Goal: Transaction & Acquisition: Purchase product/service

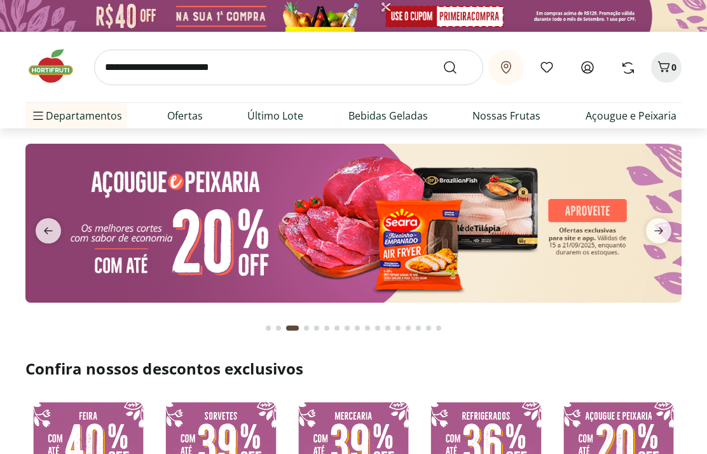
click at [588, 67] on icon at bounding box center [587, 67] width 15 height 15
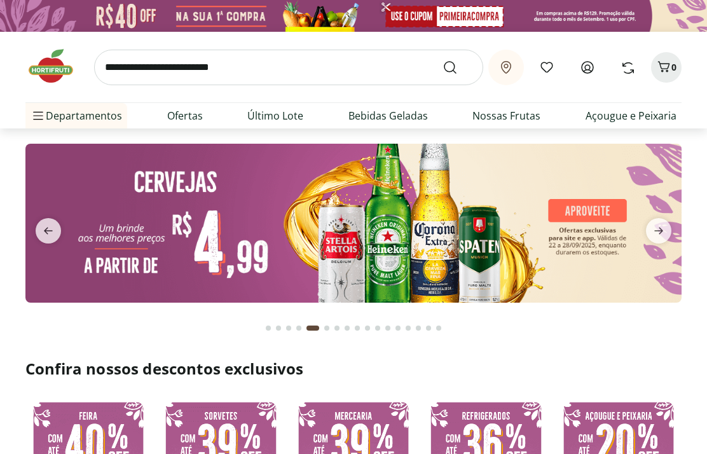
click at [585, 67] on icon at bounding box center [587, 67] width 11 height 11
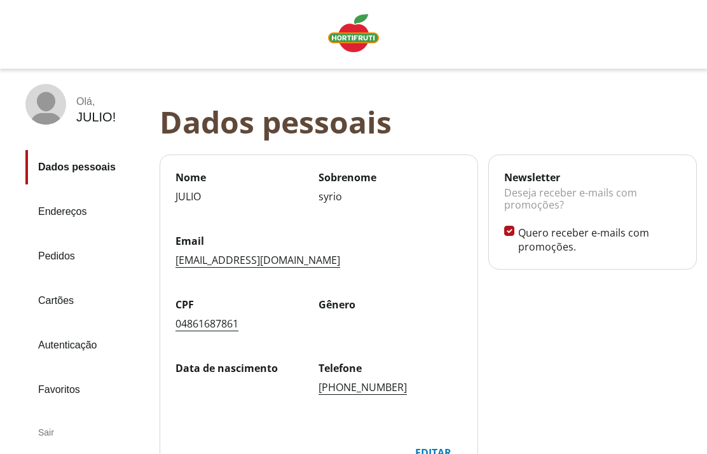
click at [62, 258] on link "Pedidos" at bounding box center [87, 256] width 124 height 34
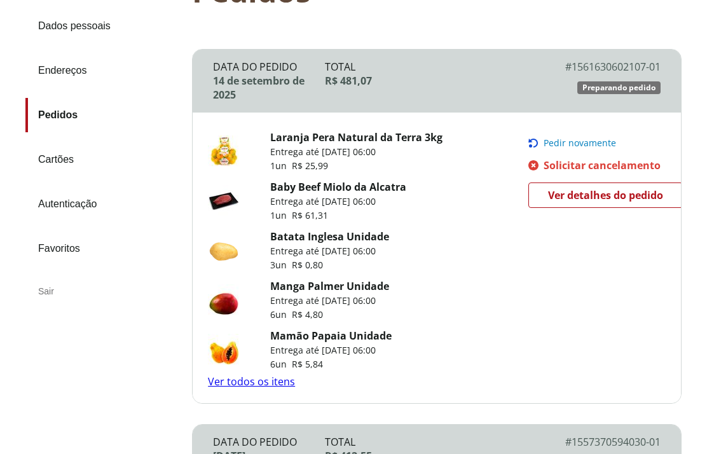
scroll to position [139, 0]
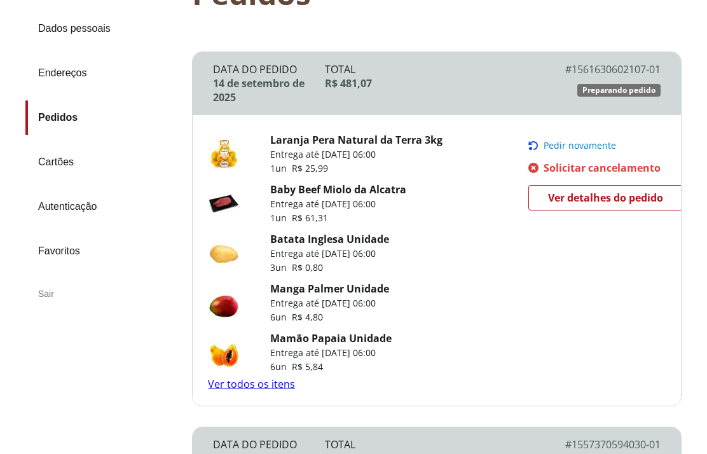
click at [574, 151] on span "Pedir novamente" at bounding box center [580, 146] width 73 height 10
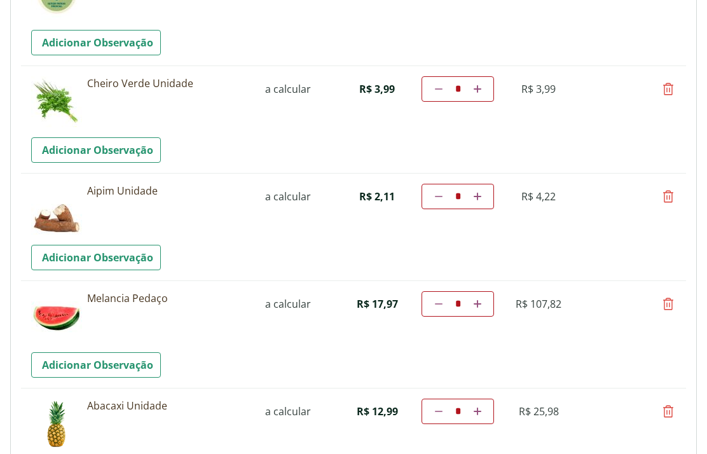
scroll to position [1065, 0]
click at [123, 363] on link "Adicionar Observação" at bounding box center [96, 364] width 130 height 25
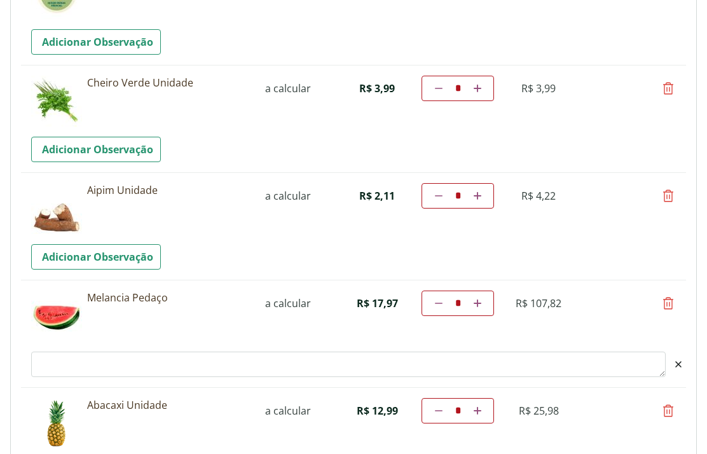
click at [120, 363] on textarea "Observacao" at bounding box center [348, 364] width 635 height 25
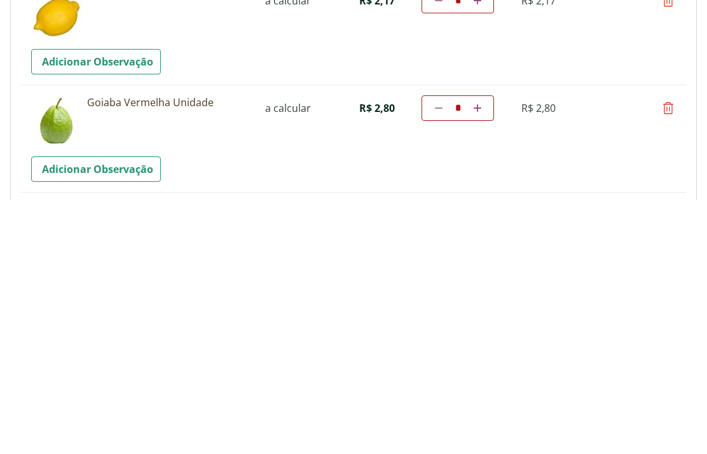
scroll to position [1437, 0]
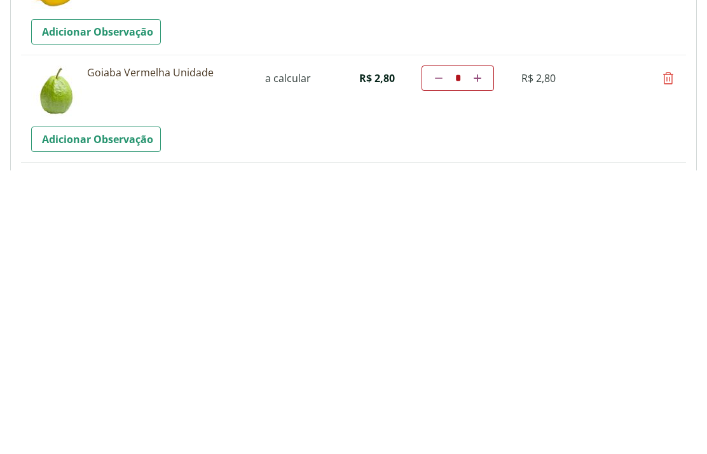
type textarea "**********"
click at [478, 358] on icon at bounding box center [478, 362] width 8 height 8
type input "*"
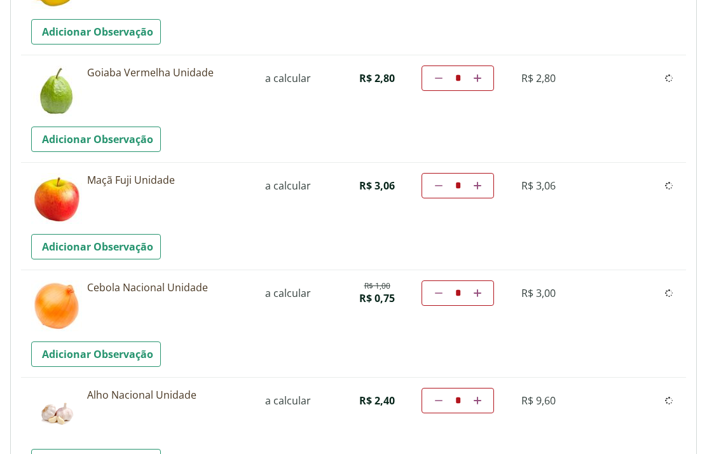
click at [480, 78] on td "Diminuir a quantidade * Aumentar a quantidade" at bounding box center [458, 78] width 73 height 25
click at [483, 86] on link at bounding box center [477, 78] width 12 height 15
type input "*"
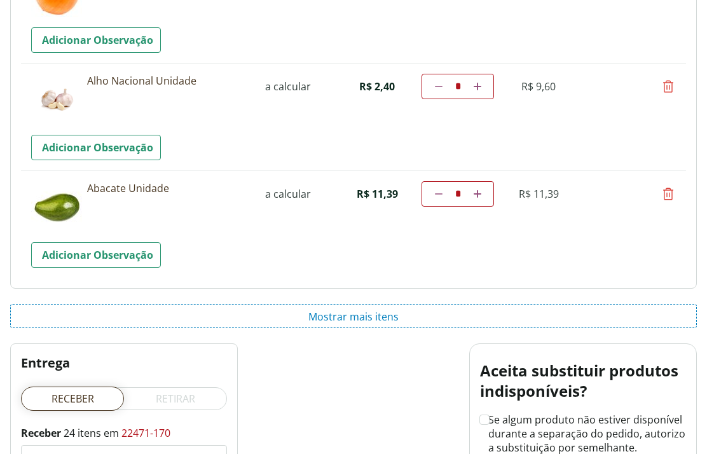
scroll to position [2034, 0]
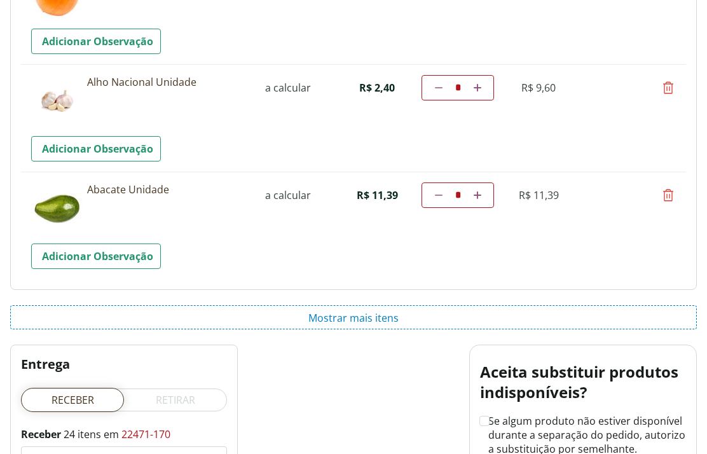
click at [360, 322] on button "Mostrar mais itens" at bounding box center [353, 317] width 687 height 24
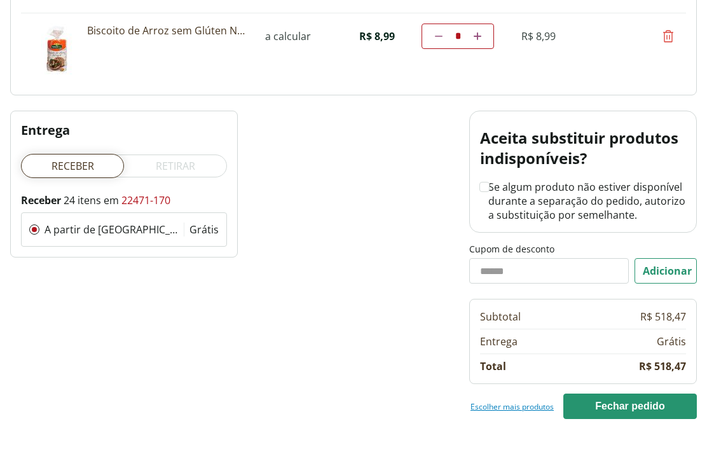
scroll to position [2536, 0]
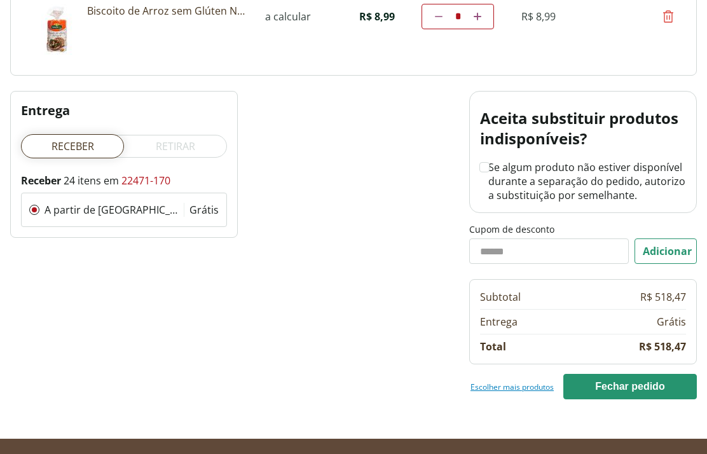
click at [512, 386] on link "Escolher mais produtos" at bounding box center [512, 387] width 83 height 10
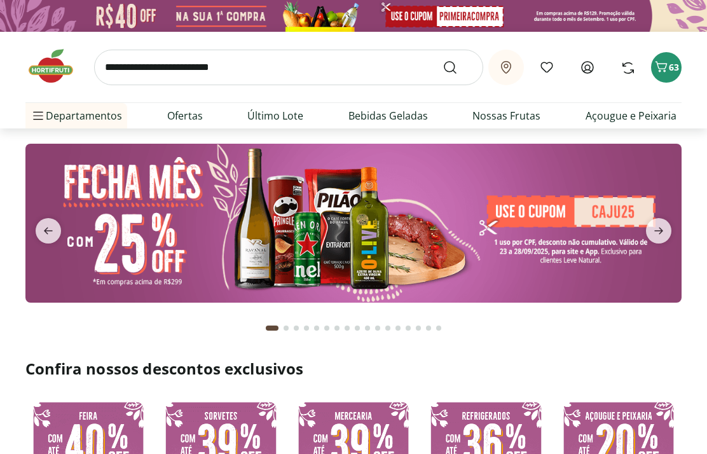
click at [255, 70] on input "search" at bounding box center [288, 68] width 389 height 36
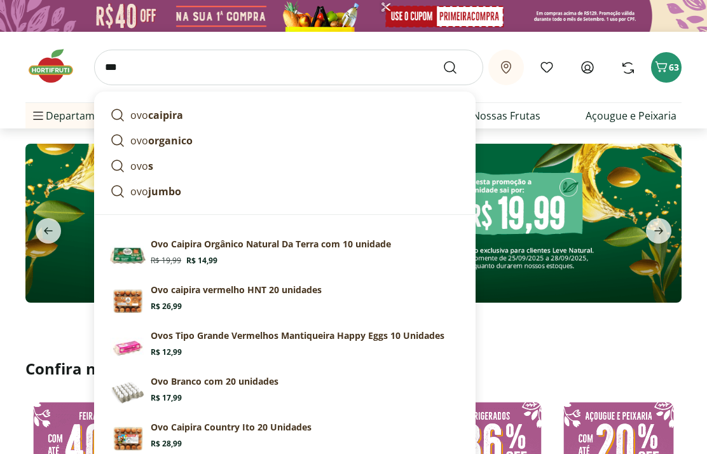
type input "***"
click at [458, 67] on button "Submit Search" at bounding box center [458, 67] width 31 height 15
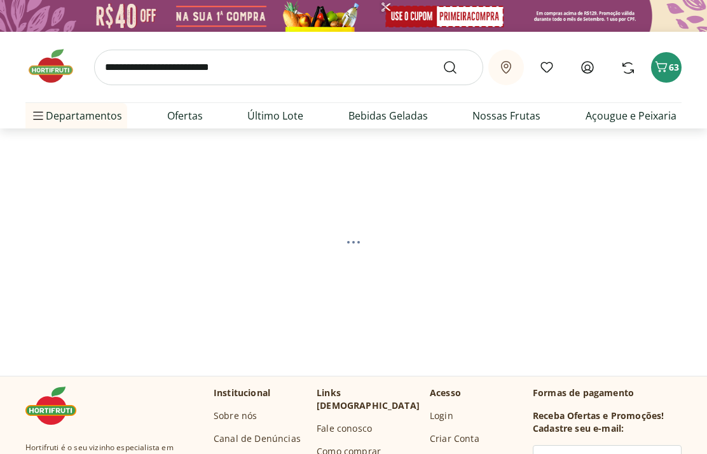
select select "**********"
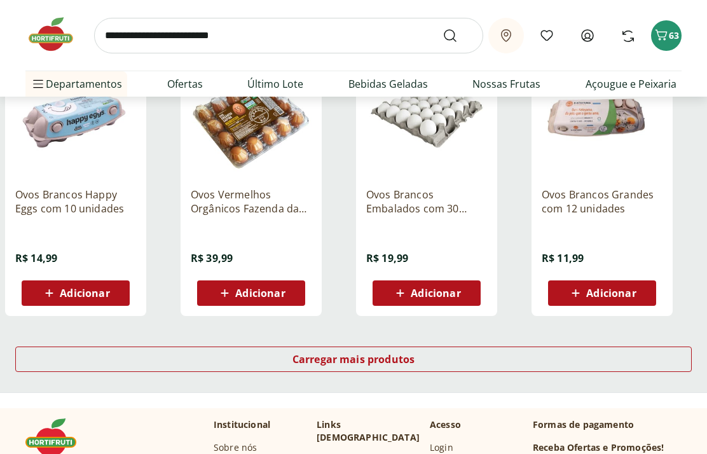
scroll to position [771, 0]
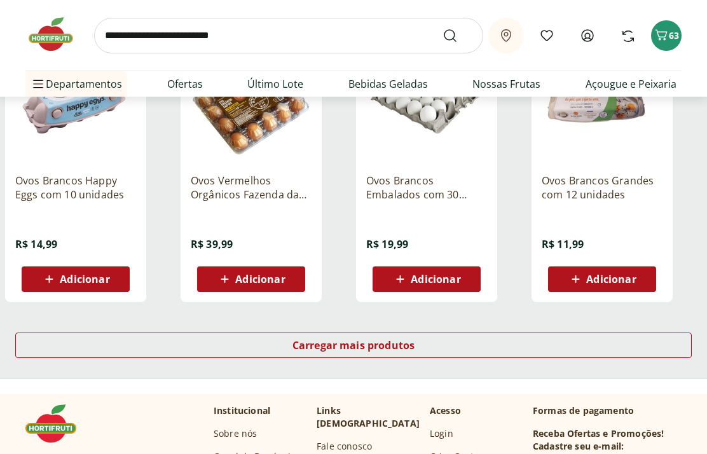
click at [449, 270] on div "Adicionar" at bounding box center [427, 279] width 88 height 23
click at [280, 38] on input "search" at bounding box center [288, 36] width 389 height 36
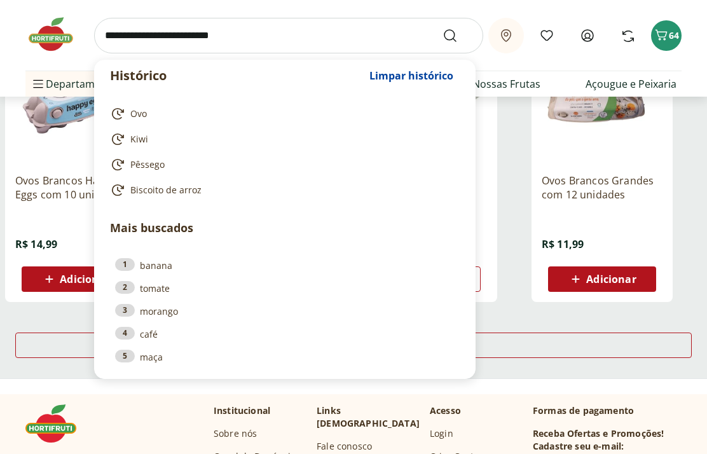
scroll to position [770, 0]
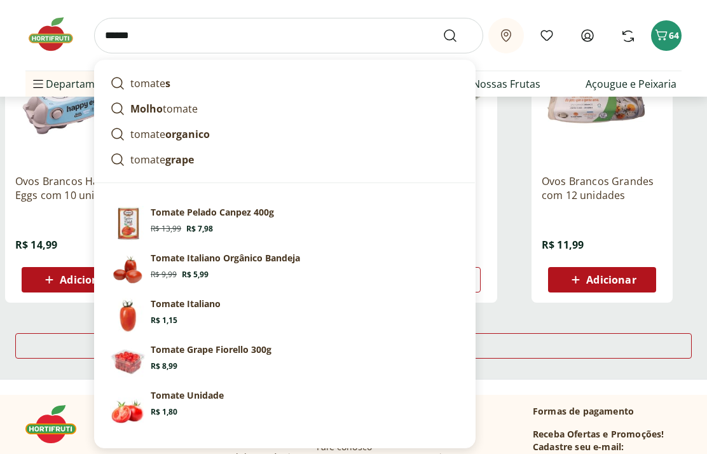
type input "******"
click at [458, 35] on button "Submit Search" at bounding box center [458, 35] width 31 height 15
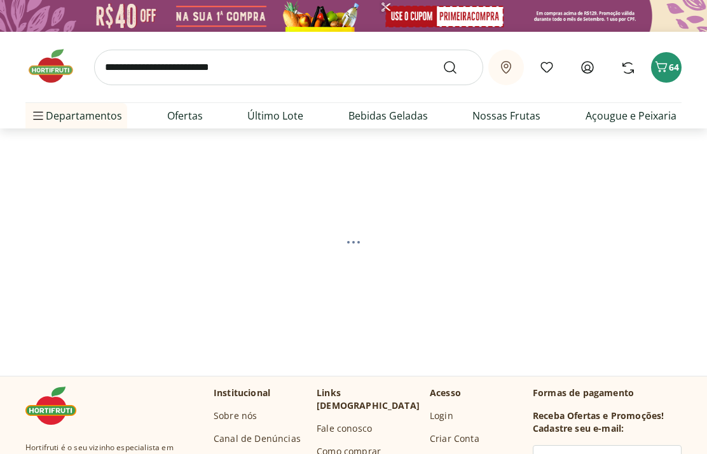
select select "**********"
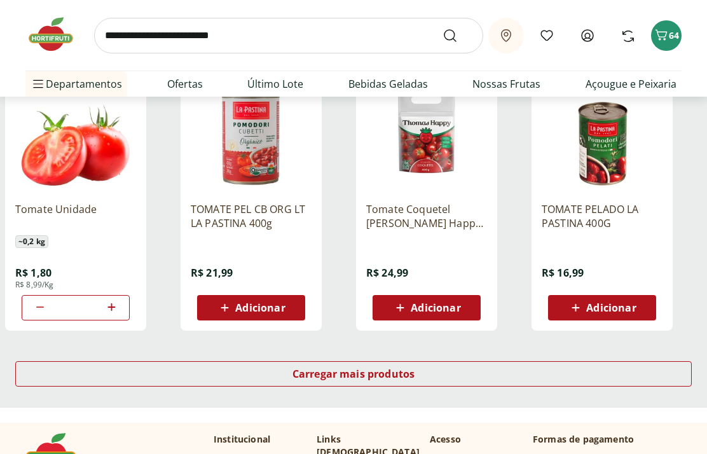
click at [578, 370] on div "Carregar mais produtos" at bounding box center [353, 374] width 677 height 25
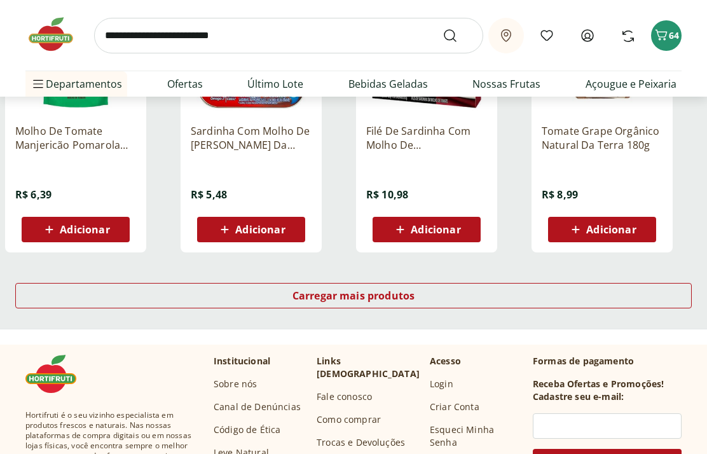
scroll to position [1649, 0]
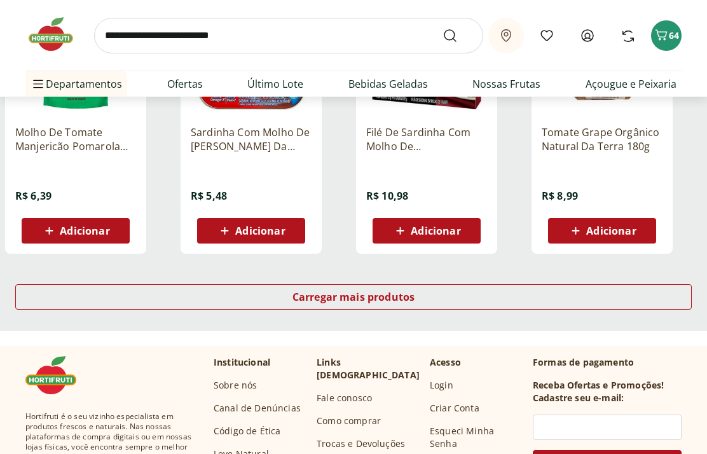
click at [610, 292] on div "Carregar mais produtos" at bounding box center [353, 296] width 677 height 25
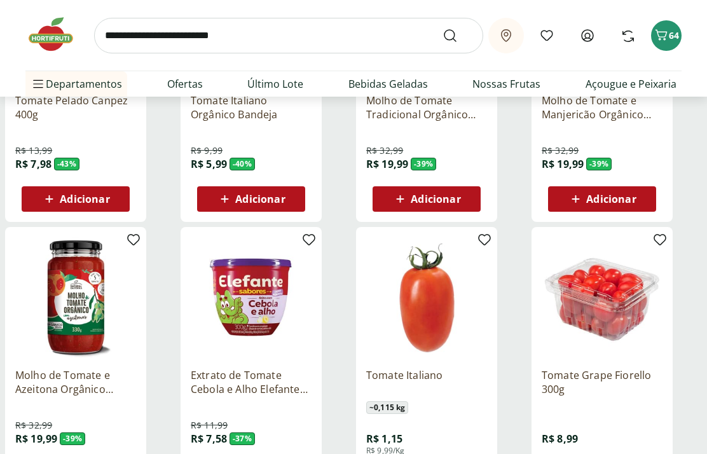
scroll to position [333, 0]
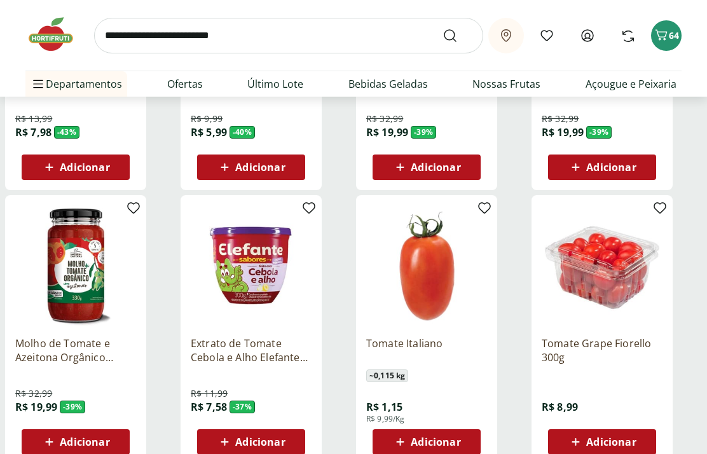
click at [613, 441] on span "Adicionar" at bounding box center [612, 442] width 50 height 10
click at [214, 39] on input "search" at bounding box center [288, 36] width 389 height 36
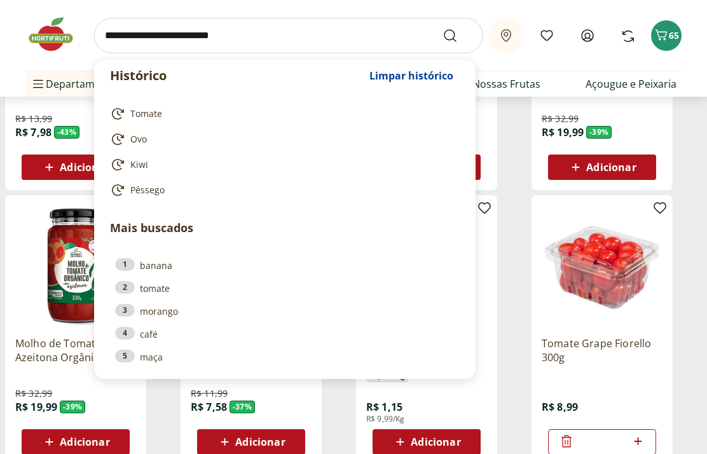
scroll to position [333, 0]
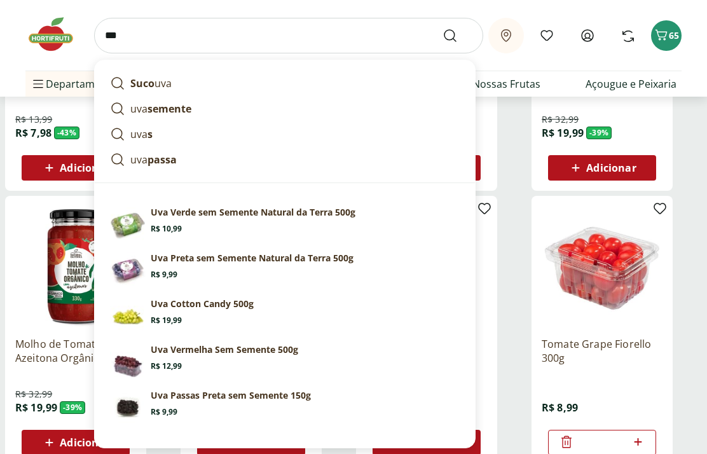
type input "***"
click at [458, 35] on button "Submit Search" at bounding box center [458, 35] width 31 height 15
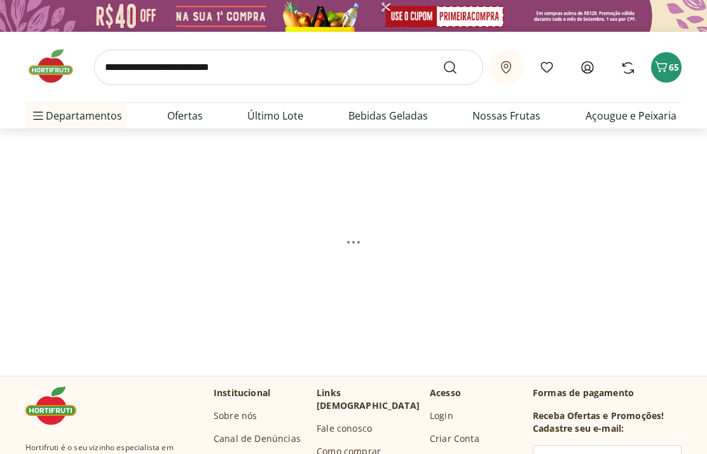
select select "**********"
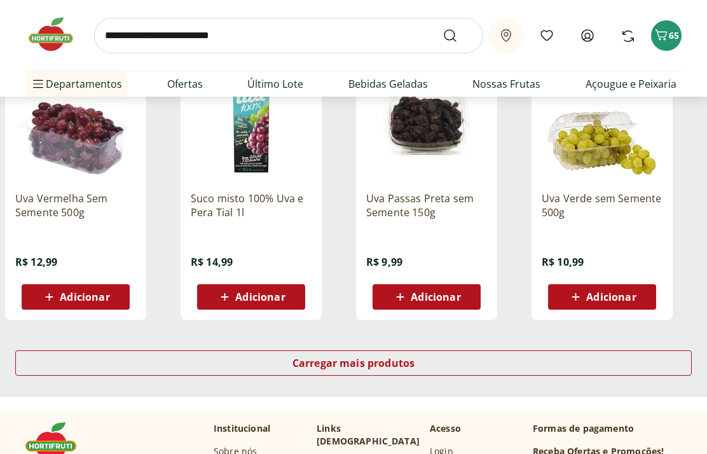
scroll to position [775, 0]
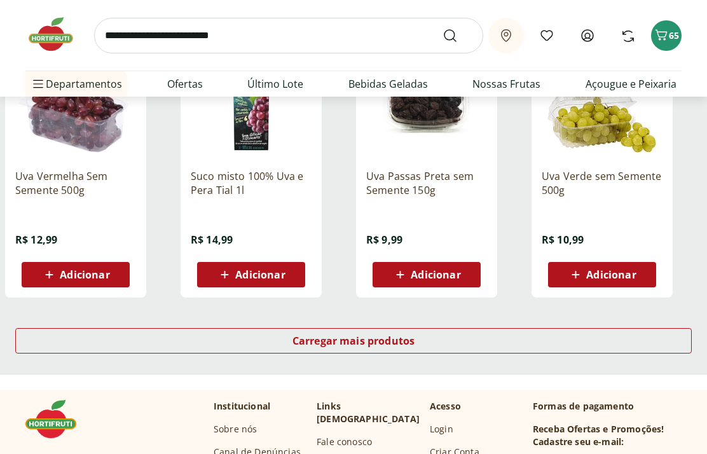
click at [630, 340] on div "Carregar mais produtos" at bounding box center [353, 340] width 677 height 25
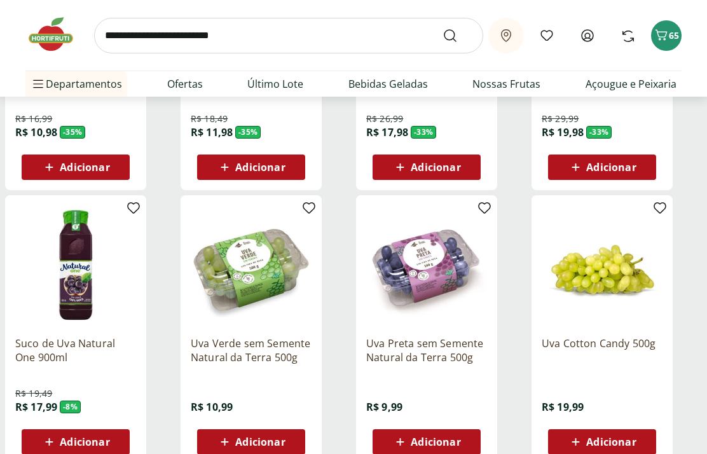
scroll to position [339, 0]
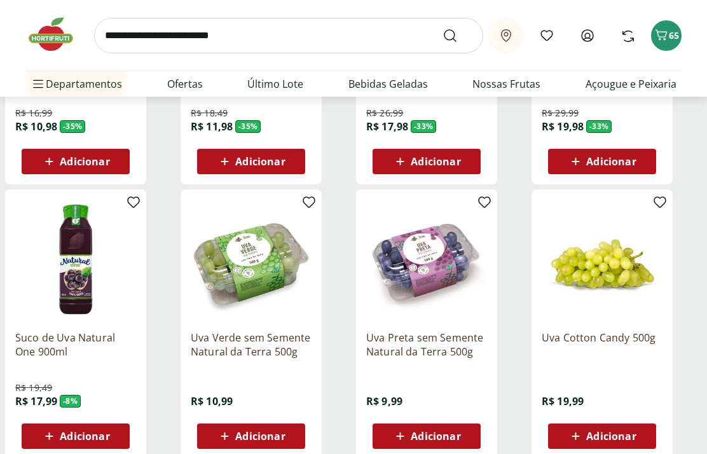
click at [264, 435] on span "Adicionar" at bounding box center [260, 436] width 50 height 10
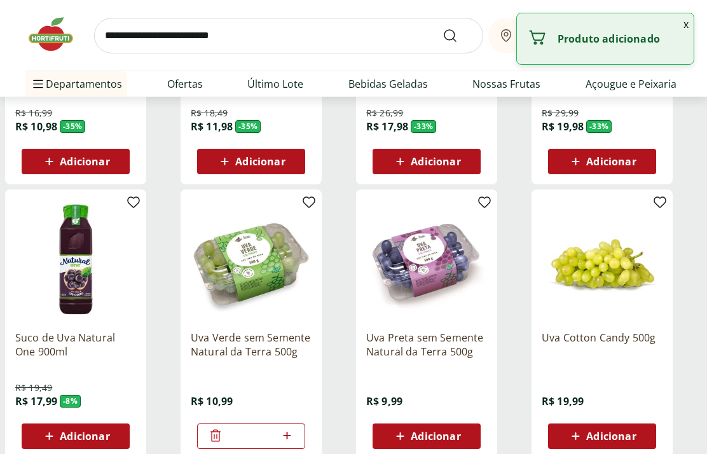
click at [293, 435] on icon at bounding box center [287, 435] width 16 height 15
type input "*"
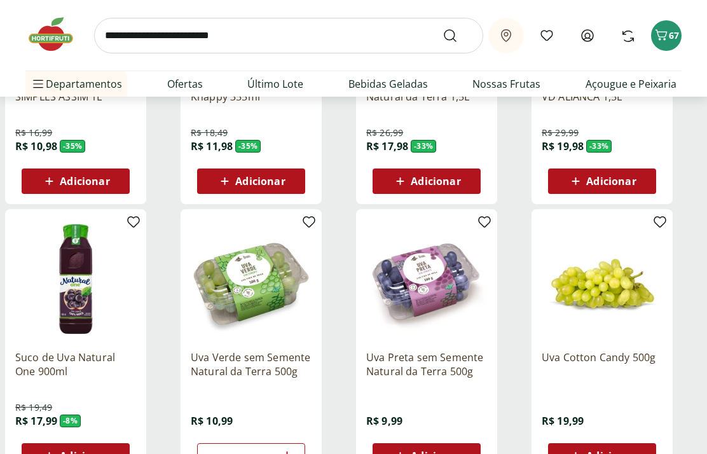
scroll to position [0, 0]
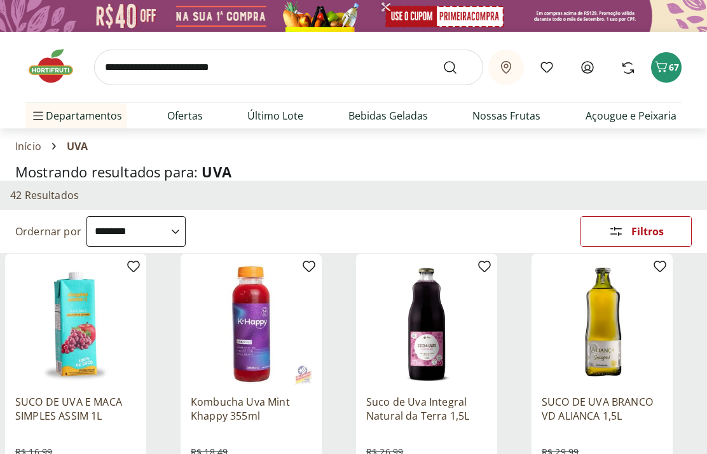
click at [669, 69] on icon "Carrinho" at bounding box center [661, 66] width 15 height 15
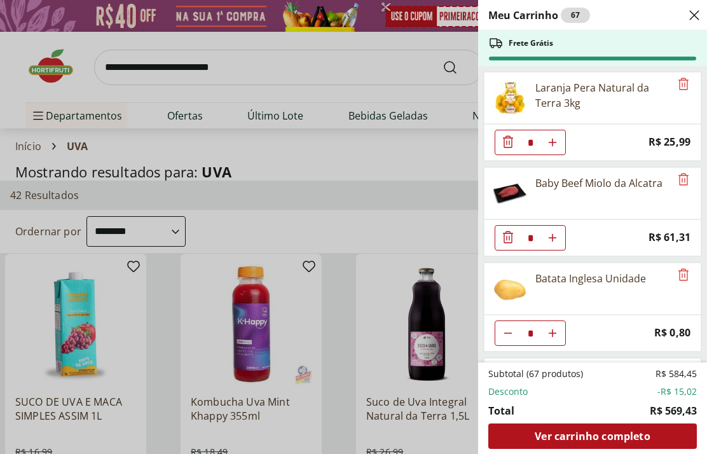
click at [583, 447] on div "Ver carrinho completo" at bounding box center [593, 436] width 209 height 25
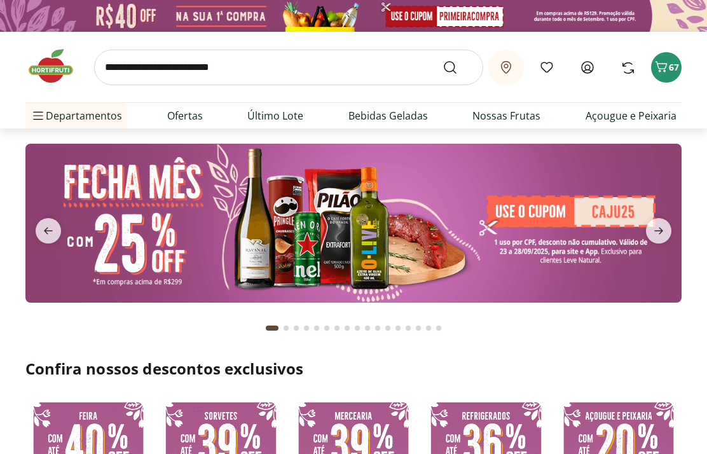
click at [274, 64] on input "search" at bounding box center [288, 68] width 389 height 36
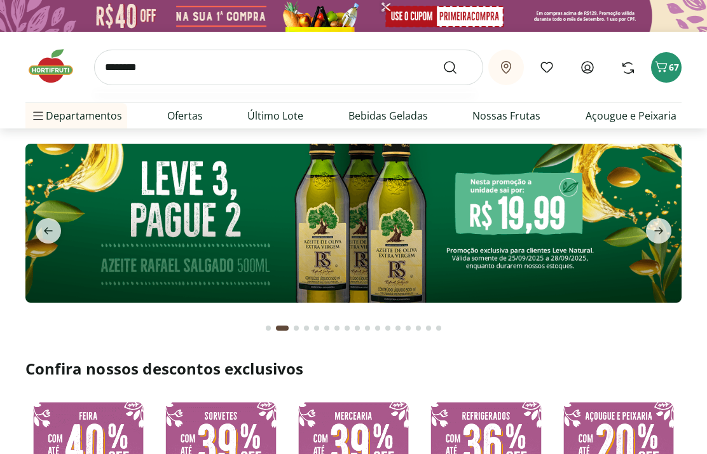
type input "*******"
click at [458, 67] on button "Submit Search" at bounding box center [458, 67] width 31 height 15
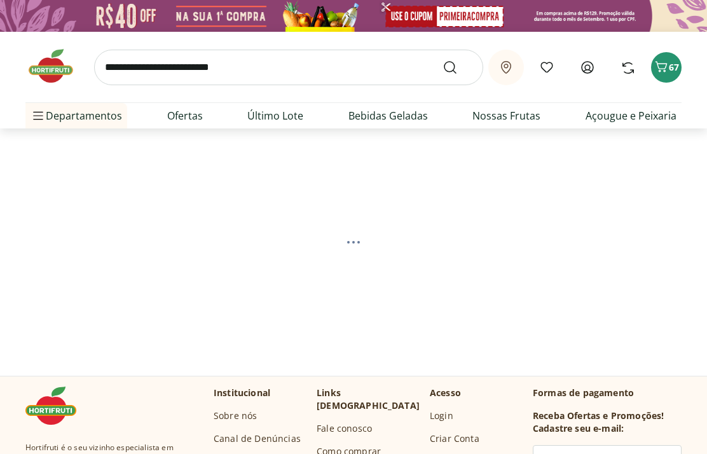
select select "**********"
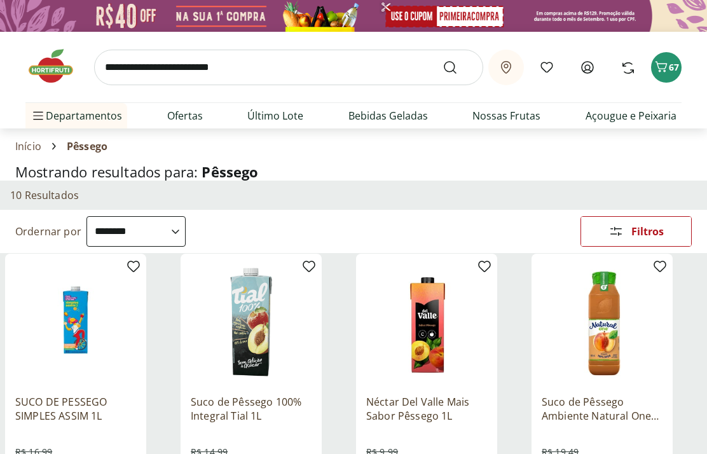
click at [504, 120] on link "Nossas Frutas" at bounding box center [507, 115] width 68 height 15
select select "**********"
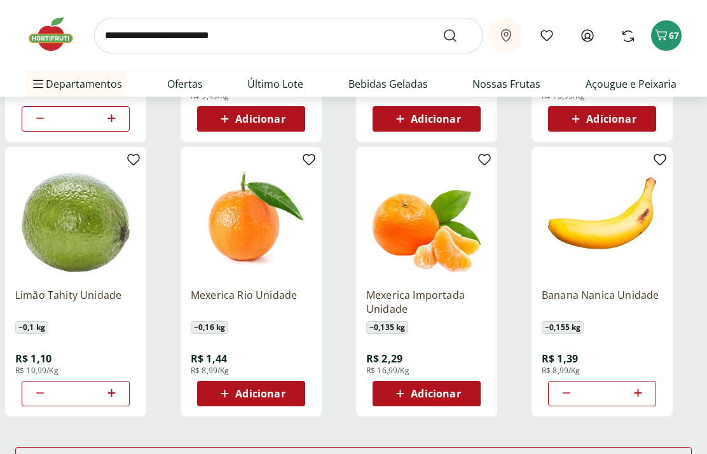
scroll to position [694, 0]
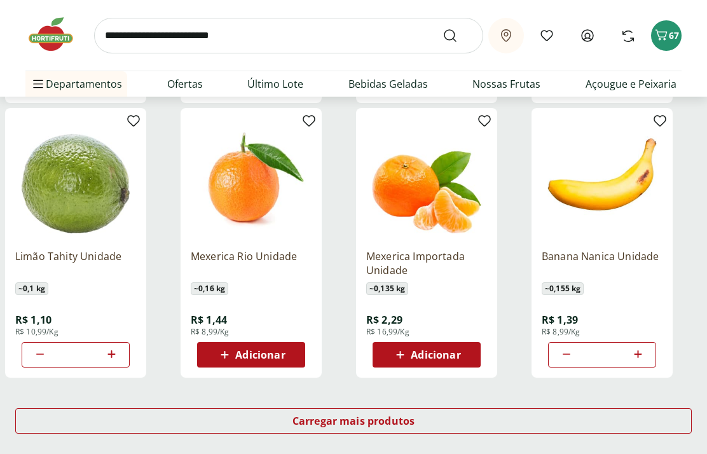
click at [521, 436] on link "Carregar mais produtos" at bounding box center [353, 423] width 677 height 31
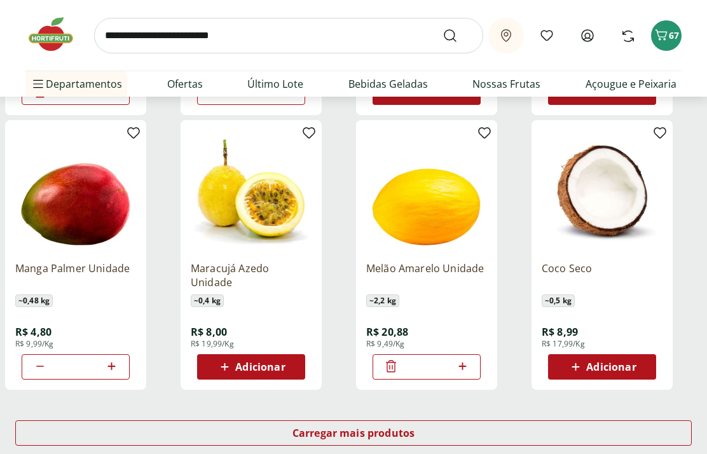
scroll to position [1513, 0]
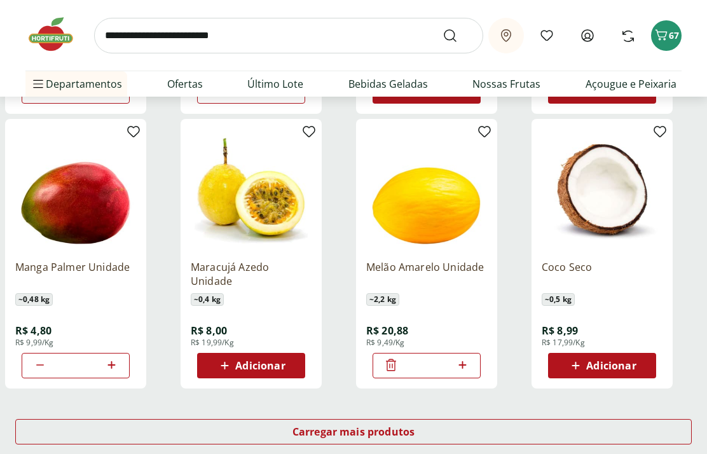
click at [443, 433] on div "Carregar mais produtos" at bounding box center [353, 431] width 677 height 25
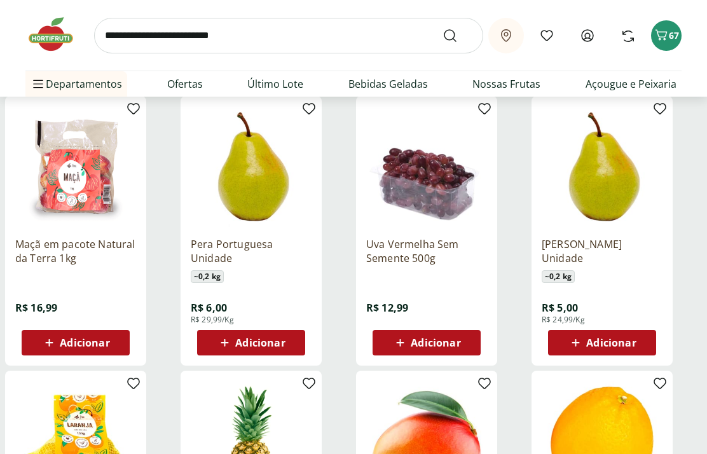
scroll to position [2073, 0]
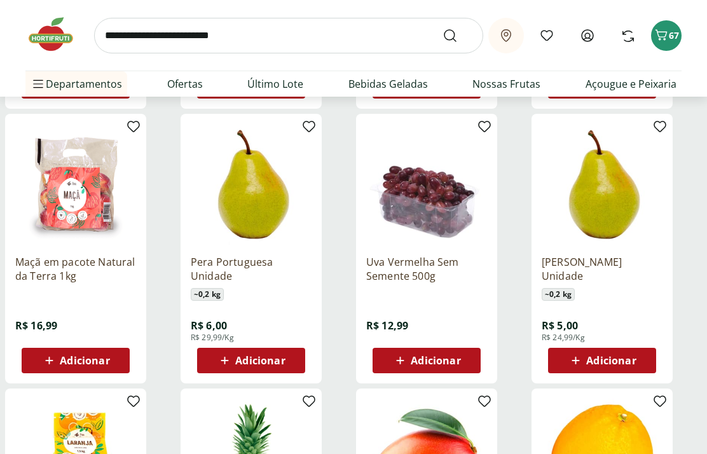
click at [618, 360] on span "Adicionar" at bounding box center [612, 361] width 50 height 10
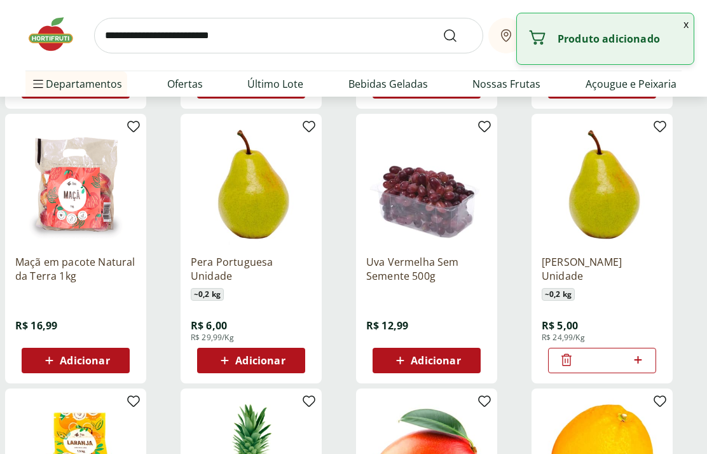
click at [644, 359] on icon at bounding box center [638, 359] width 16 height 15
type input "*"
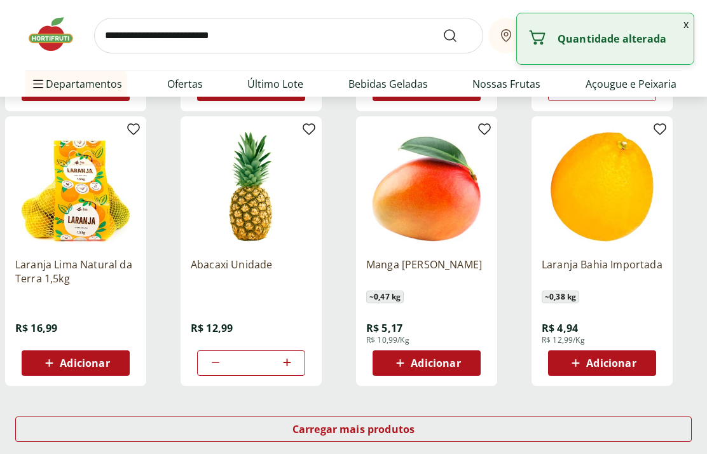
scroll to position [2348, 0]
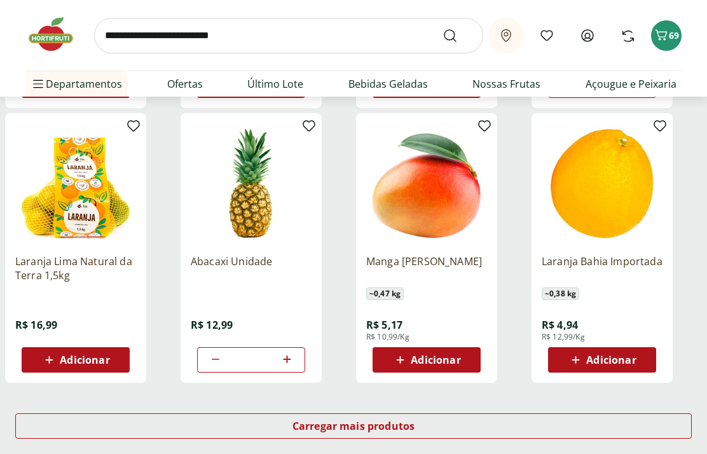
click at [541, 432] on div "Carregar mais produtos" at bounding box center [353, 426] width 677 height 25
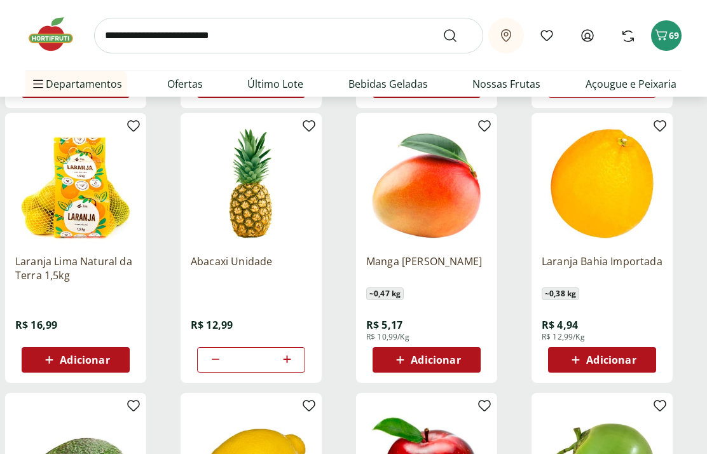
type input "*"
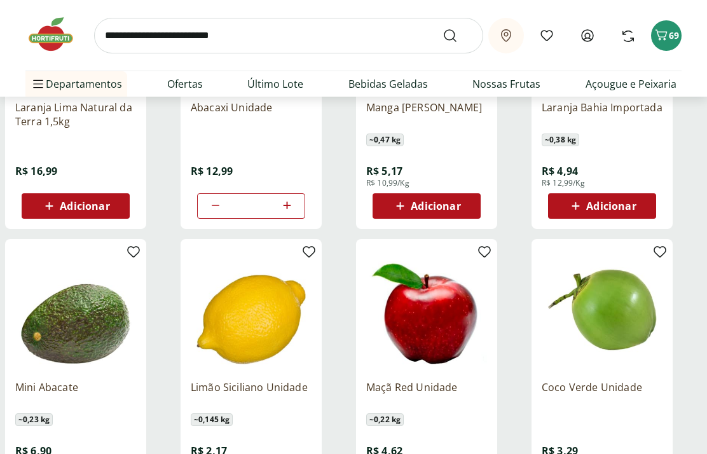
scroll to position [2526, 0]
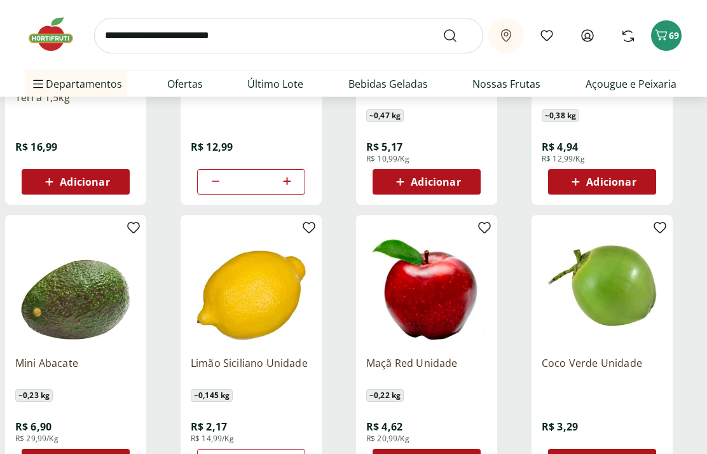
click at [220, 181] on icon at bounding box center [215, 181] width 15 height 15
type input "*"
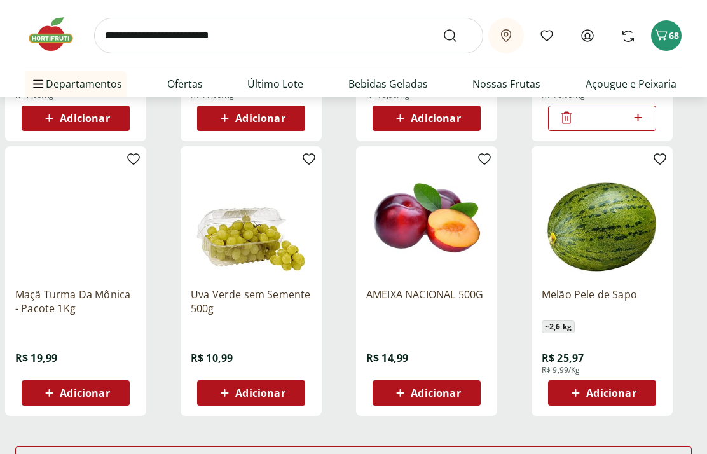
scroll to position [3148, 0]
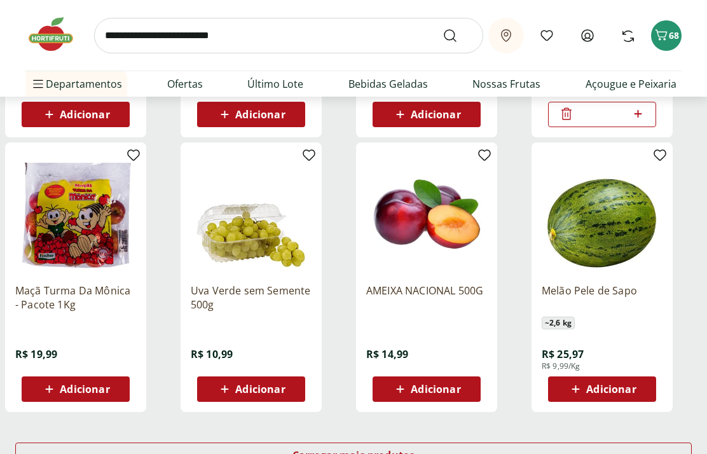
click at [443, 393] on span "Adicionar" at bounding box center [436, 389] width 50 height 10
click at [476, 386] on div "*" at bounding box center [427, 389] width 108 height 25
click at [468, 388] on icon at bounding box center [463, 388] width 16 height 15
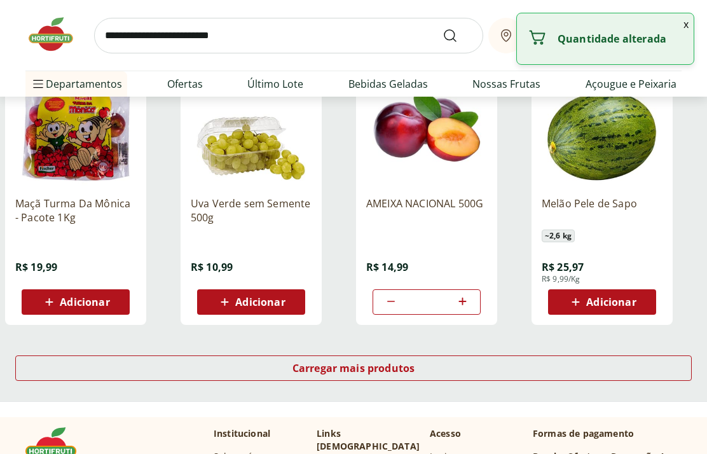
type input "*"
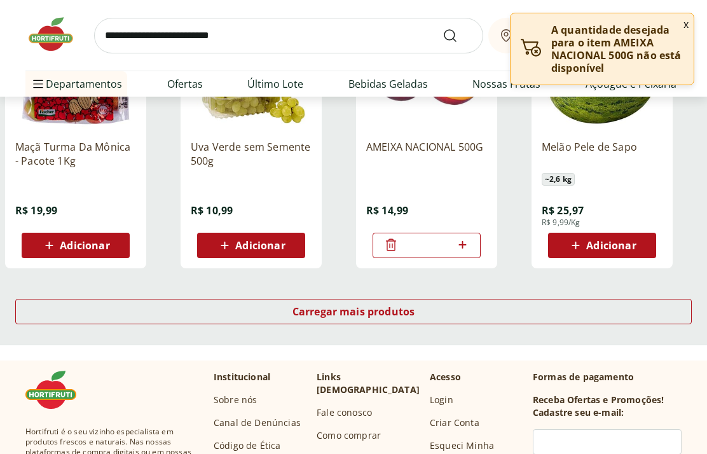
scroll to position [3295, 0]
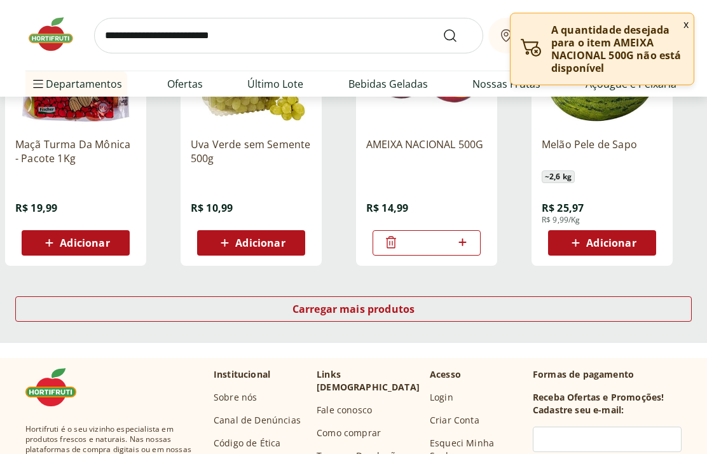
click at [450, 314] on div "Carregar mais produtos" at bounding box center [353, 308] width 677 height 25
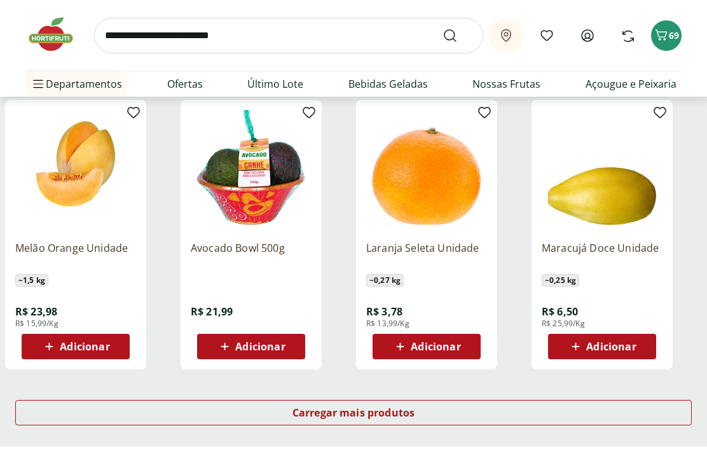
scroll to position [4054, 0]
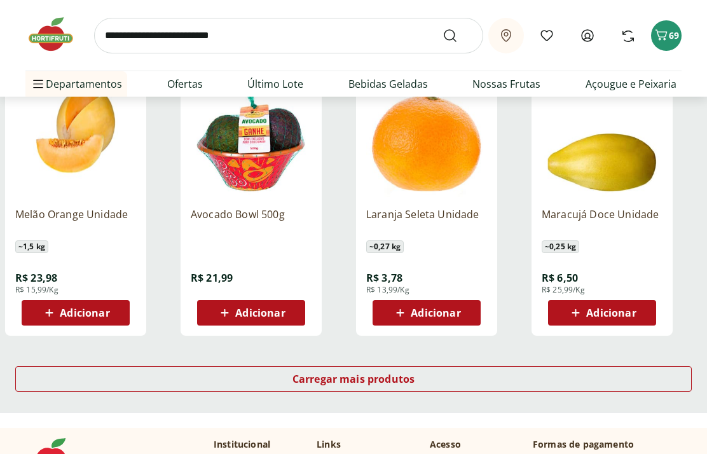
click at [506, 404] on div "Carregar mais produtos" at bounding box center [353, 381] width 707 height 61
click at [492, 373] on div "Carregar mais produtos" at bounding box center [353, 378] width 677 height 25
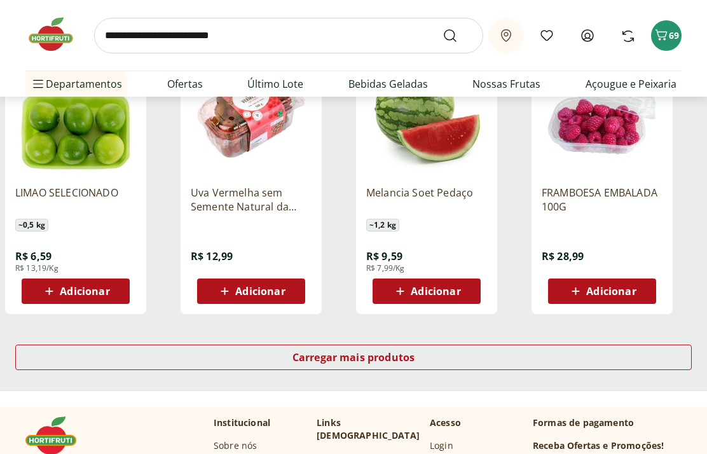
scroll to position [4908, 0]
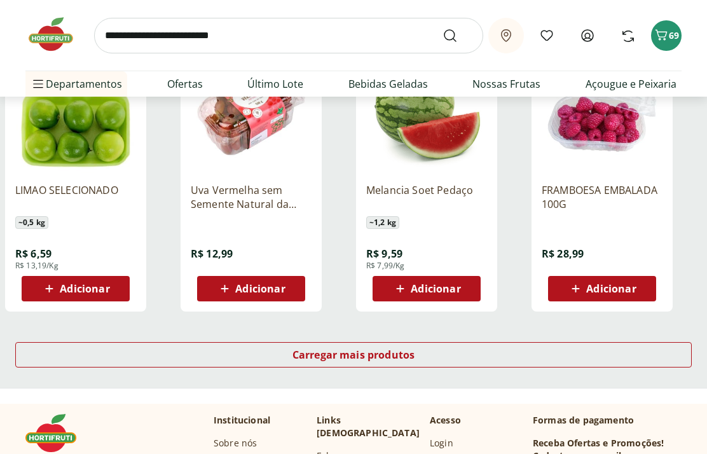
click at [542, 362] on div "Carregar mais produtos" at bounding box center [353, 354] width 677 height 25
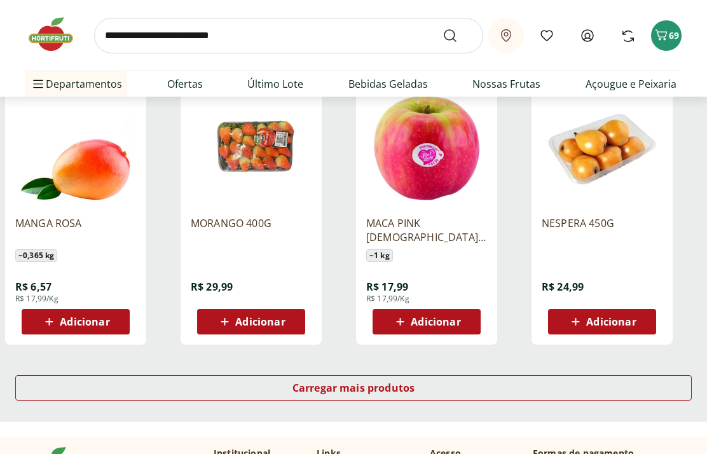
scroll to position [5707, 0]
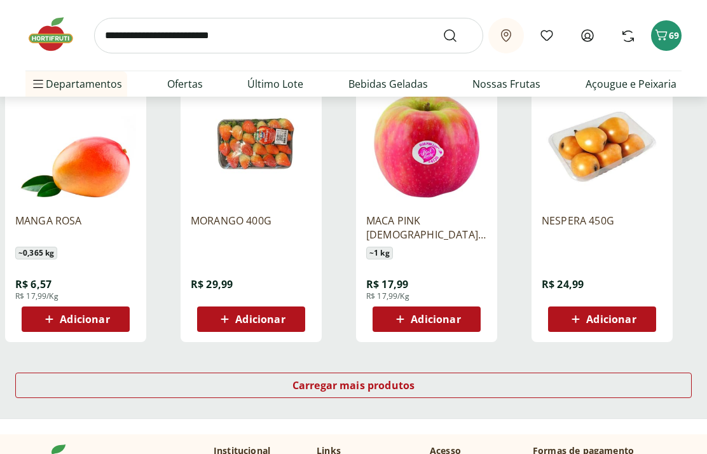
click at [575, 385] on div "Carregar mais produtos" at bounding box center [353, 385] width 677 height 25
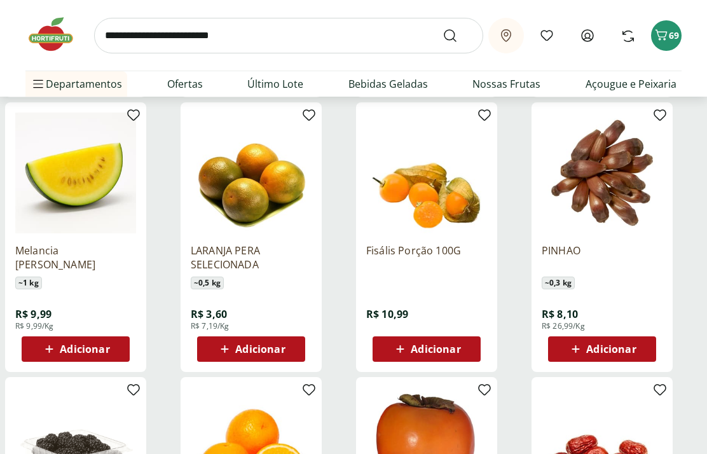
scroll to position [6266, 0]
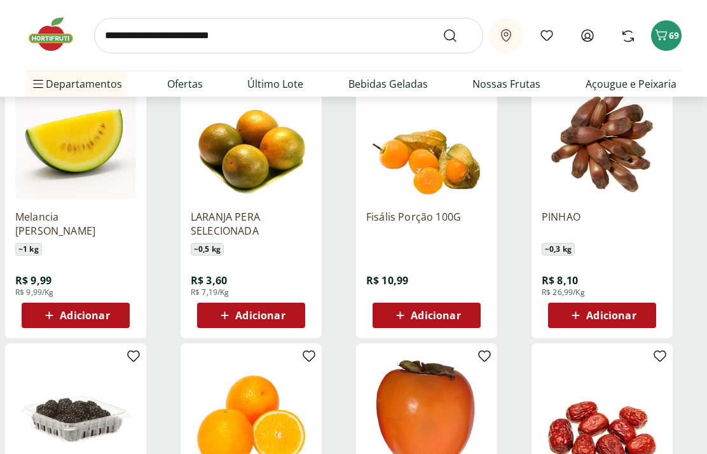
click at [592, 439] on img at bounding box center [602, 414] width 121 height 121
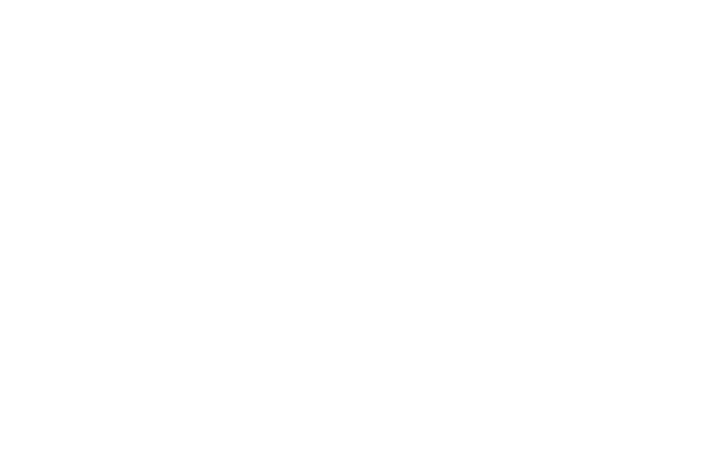
select select "**********"
type input "*"
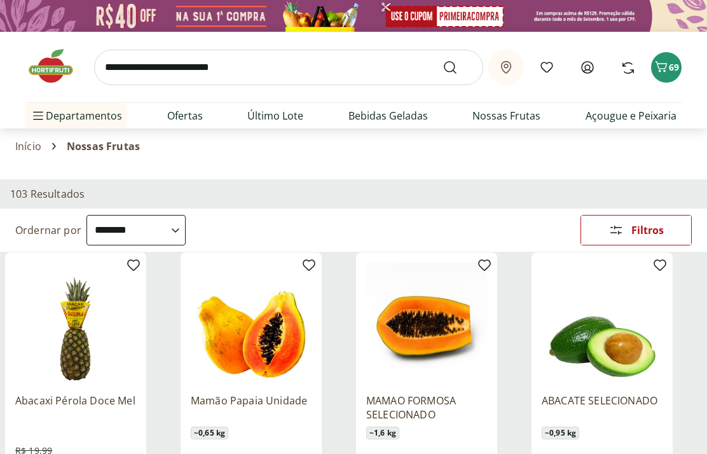
click at [669, 65] on span "69" at bounding box center [674, 67] width 10 height 12
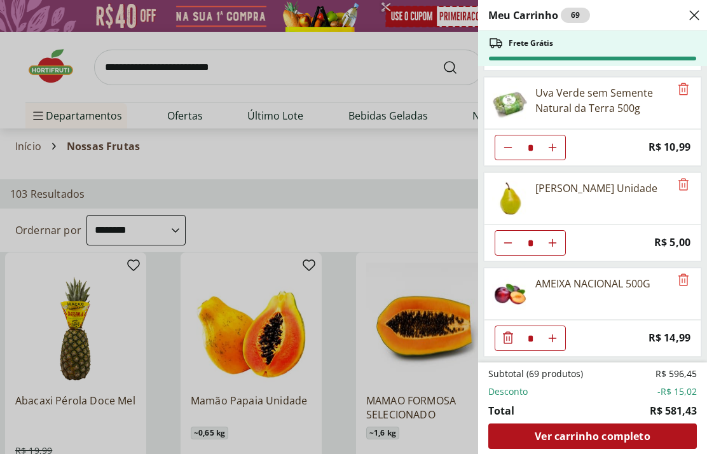
scroll to position [2476, 0]
click at [429, 223] on div "Meu Carrinho 69 Frete Grátis Laranja Pera Natural da Terra 3kg * Price: R$ 25,9…" at bounding box center [353, 227] width 707 height 454
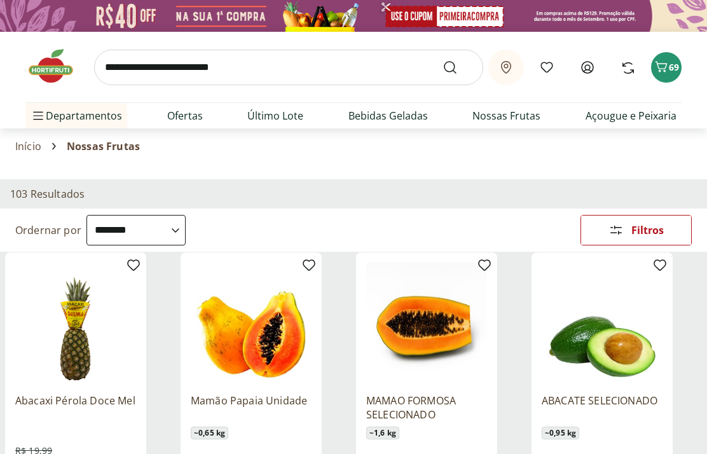
click at [250, 75] on input "search" at bounding box center [288, 68] width 389 height 36
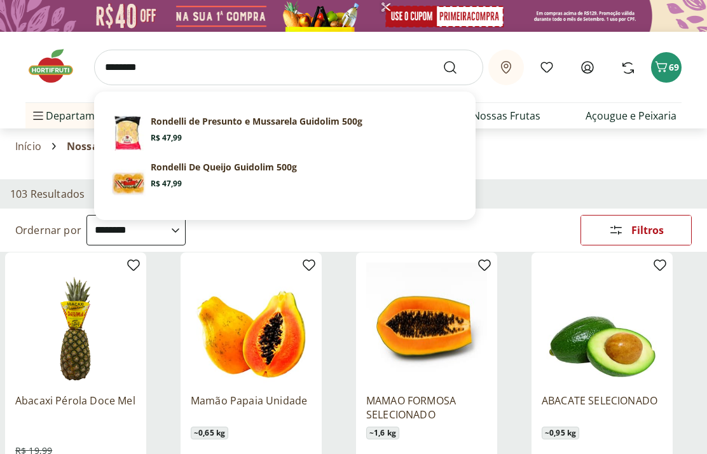
click at [298, 122] on p "Rondelli de Presunto e Mussarela Guidolim 500g" at bounding box center [257, 121] width 212 height 13
type input "**********"
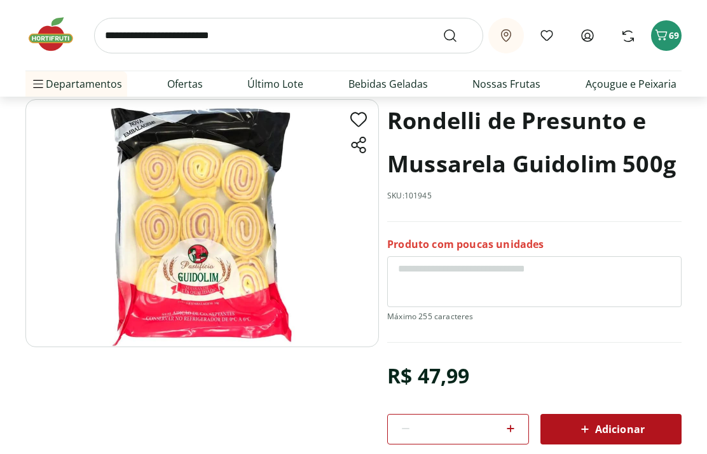
scroll to position [80, 0]
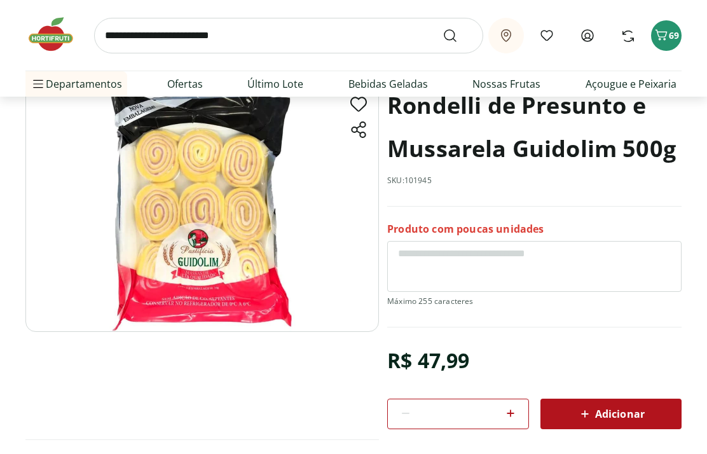
click at [512, 419] on icon at bounding box center [510, 413] width 15 height 15
type input "*"
click at [592, 424] on div "Adicionar" at bounding box center [611, 414] width 121 height 23
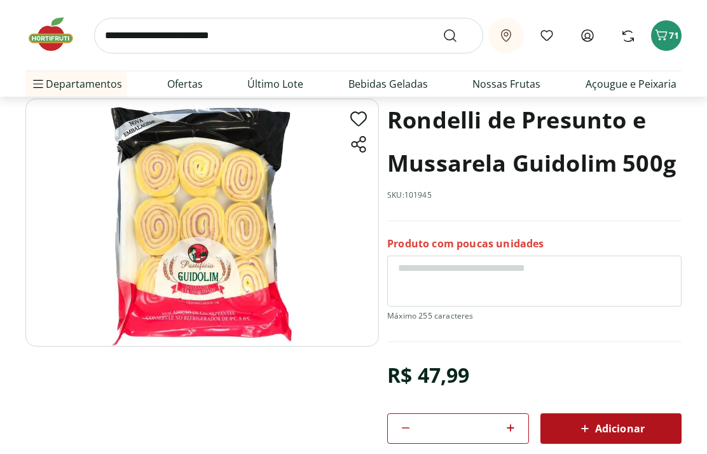
scroll to position [0, 0]
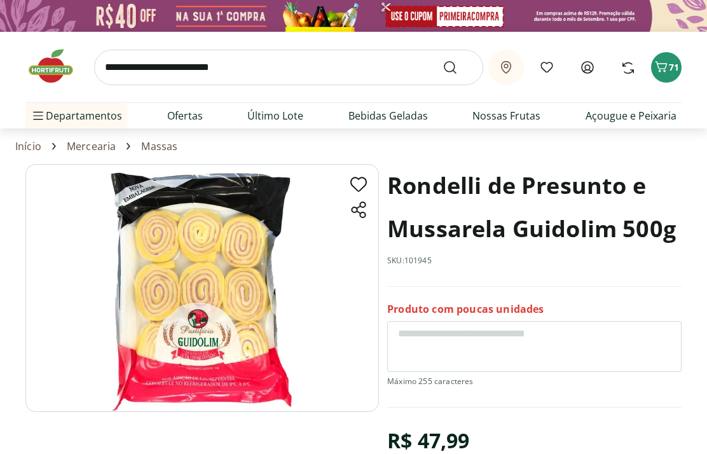
click at [674, 61] on span "71" at bounding box center [674, 67] width 10 height 12
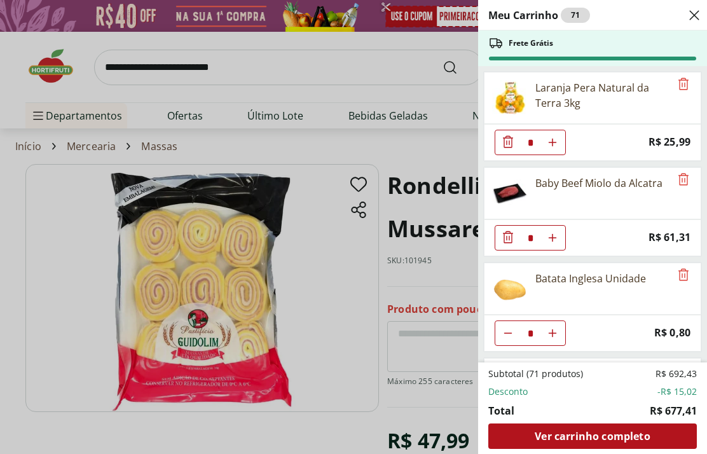
click at [583, 446] on div "Ver carrinho completo" at bounding box center [593, 436] width 209 height 25
